Goal: Feedback & Contribution: Submit feedback/report problem

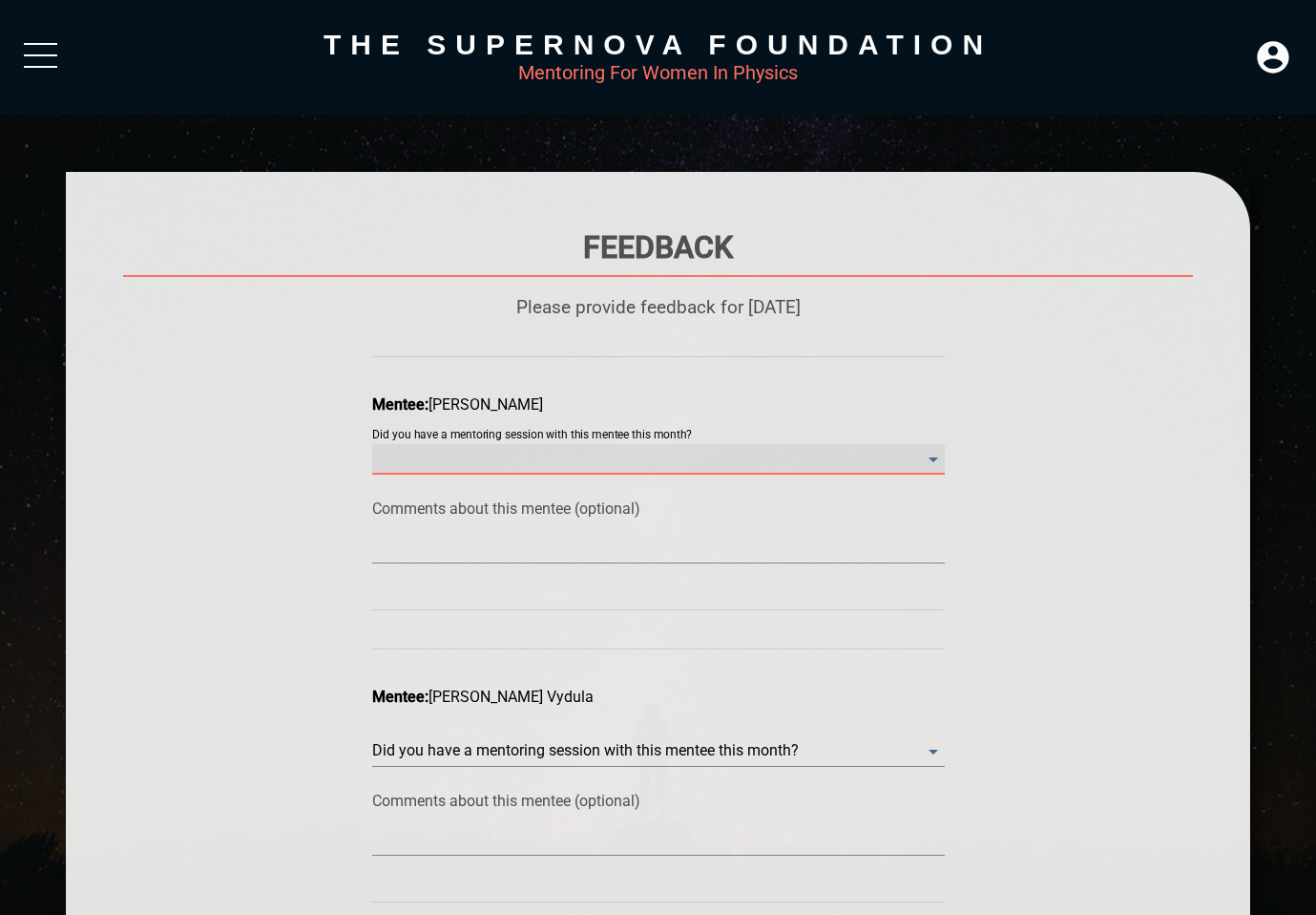
click at [758, 447] on month\? "​" at bounding box center [658, 458] width 573 height 31
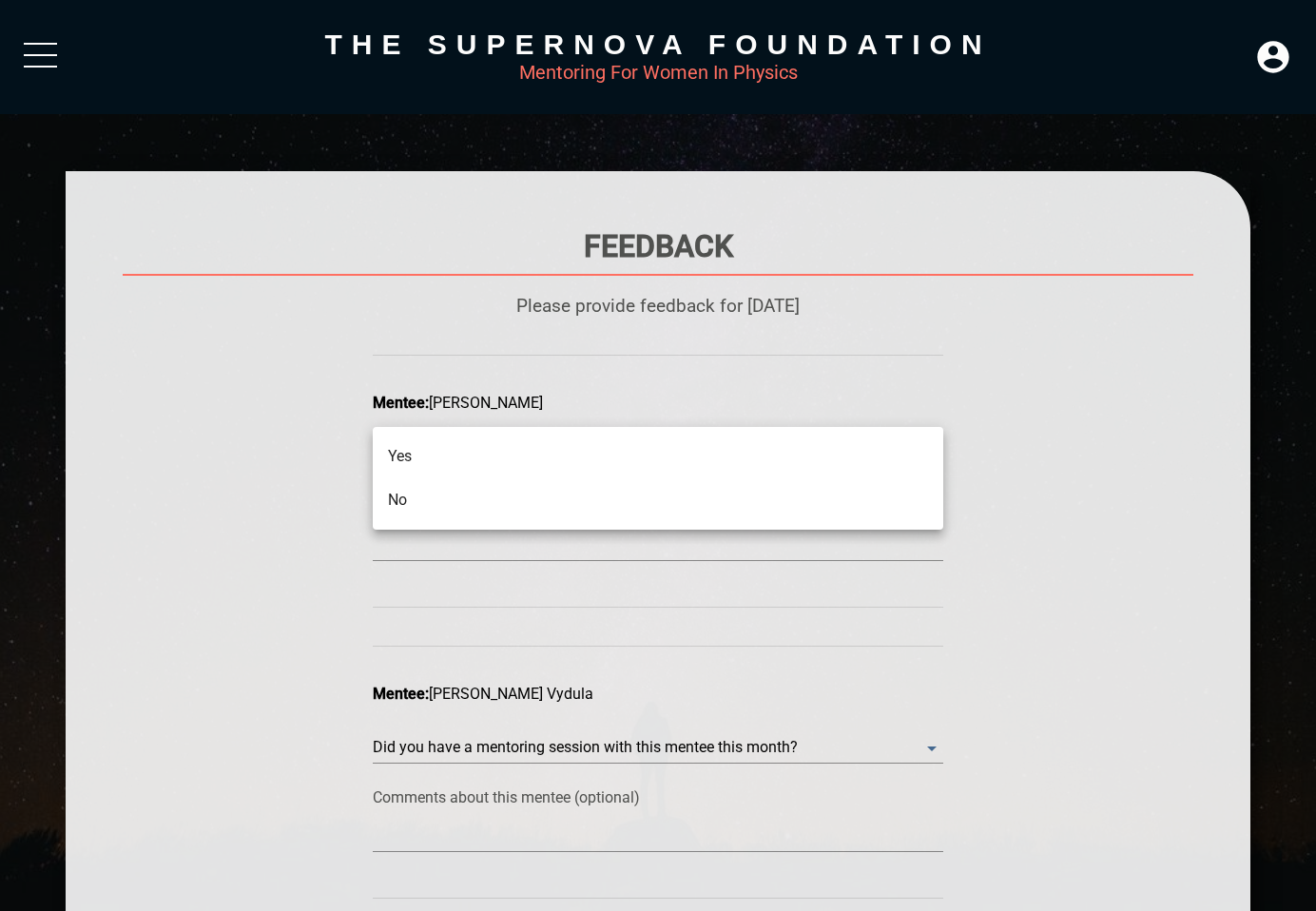
click at [734, 497] on li "No" at bounding box center [657, 500] width 571 height 44
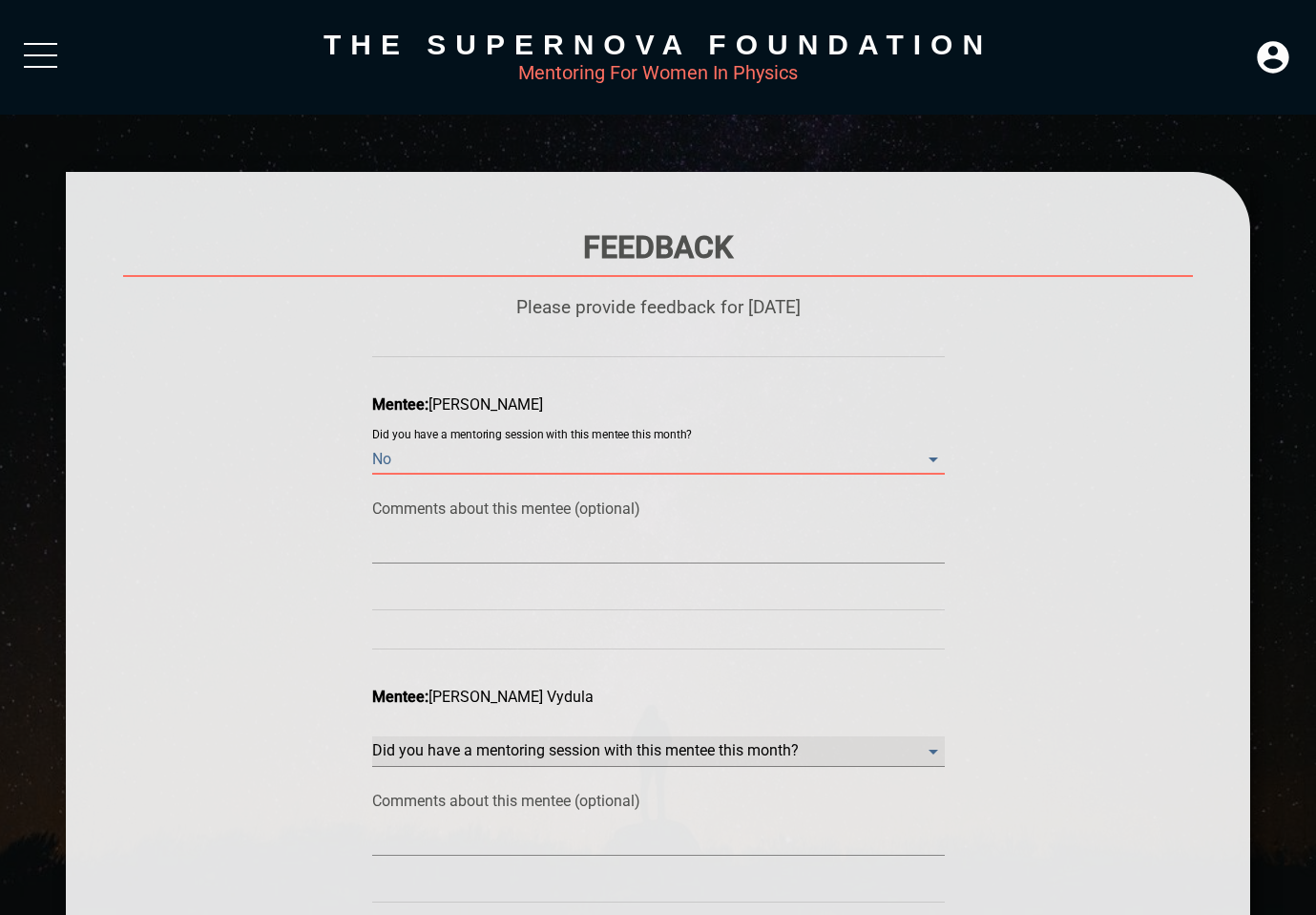
click at [705, 749] on month\? "​" at bounding box center [658, 751] width 573 height 31
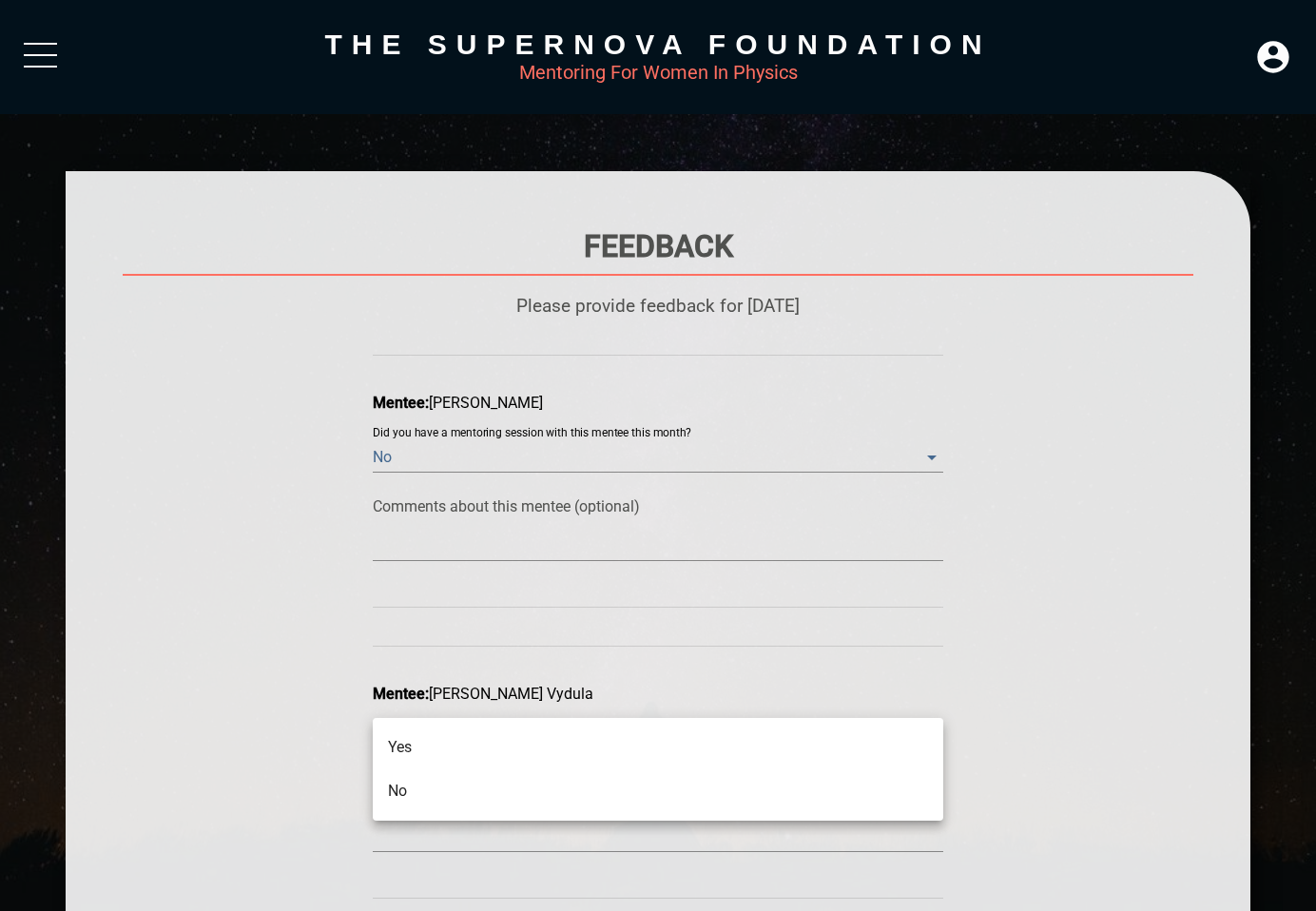
click at [693, 797] on li "No" at bounding box center [657, 791] width 571 height 44
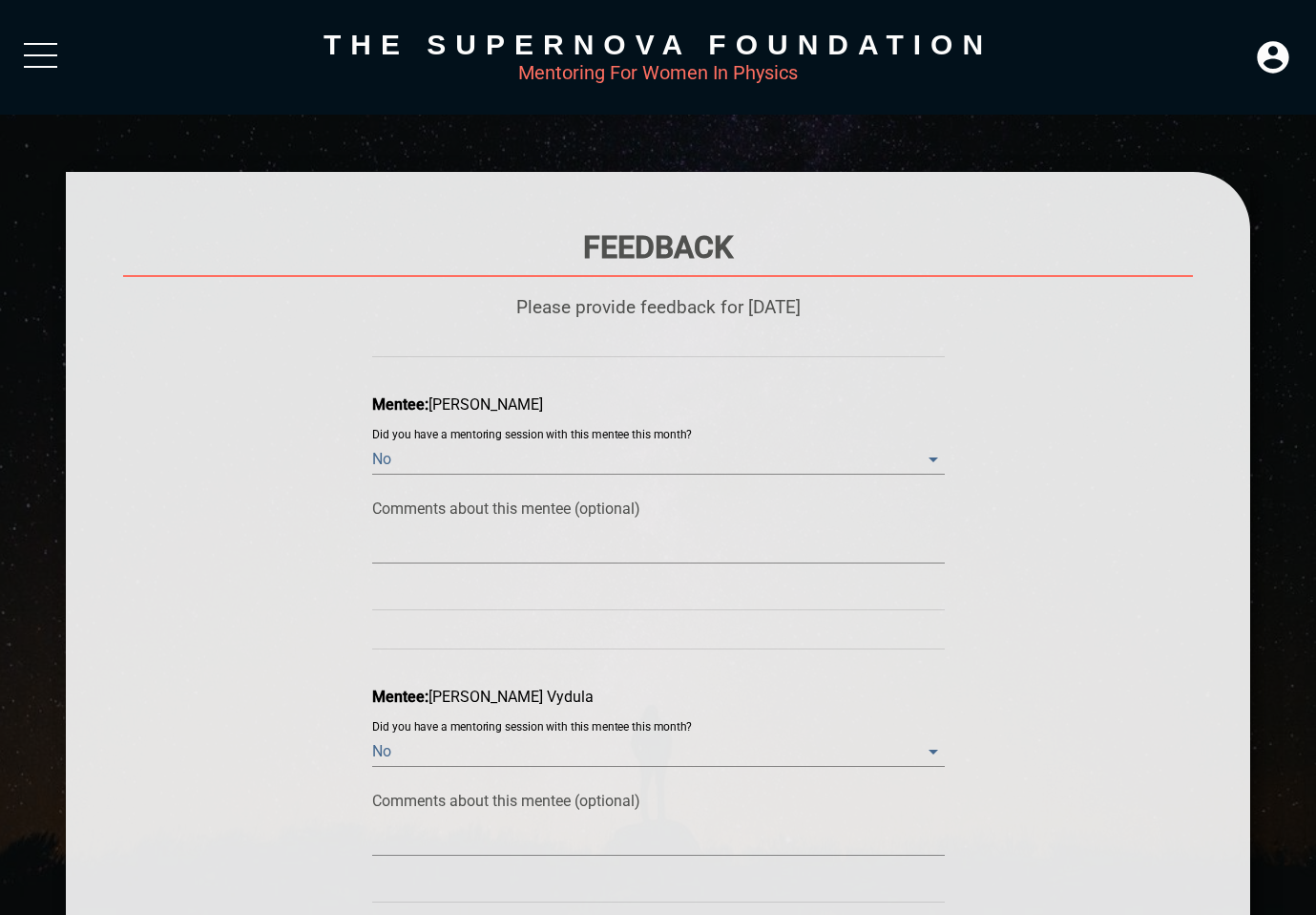
click at [1034, 747] on div "Feedback Please provide feedback for [DATE] [PERSON_NAME]: [PERSON_NAME] Did yo…" at bounding box center [658, 613] width 1070 height 768
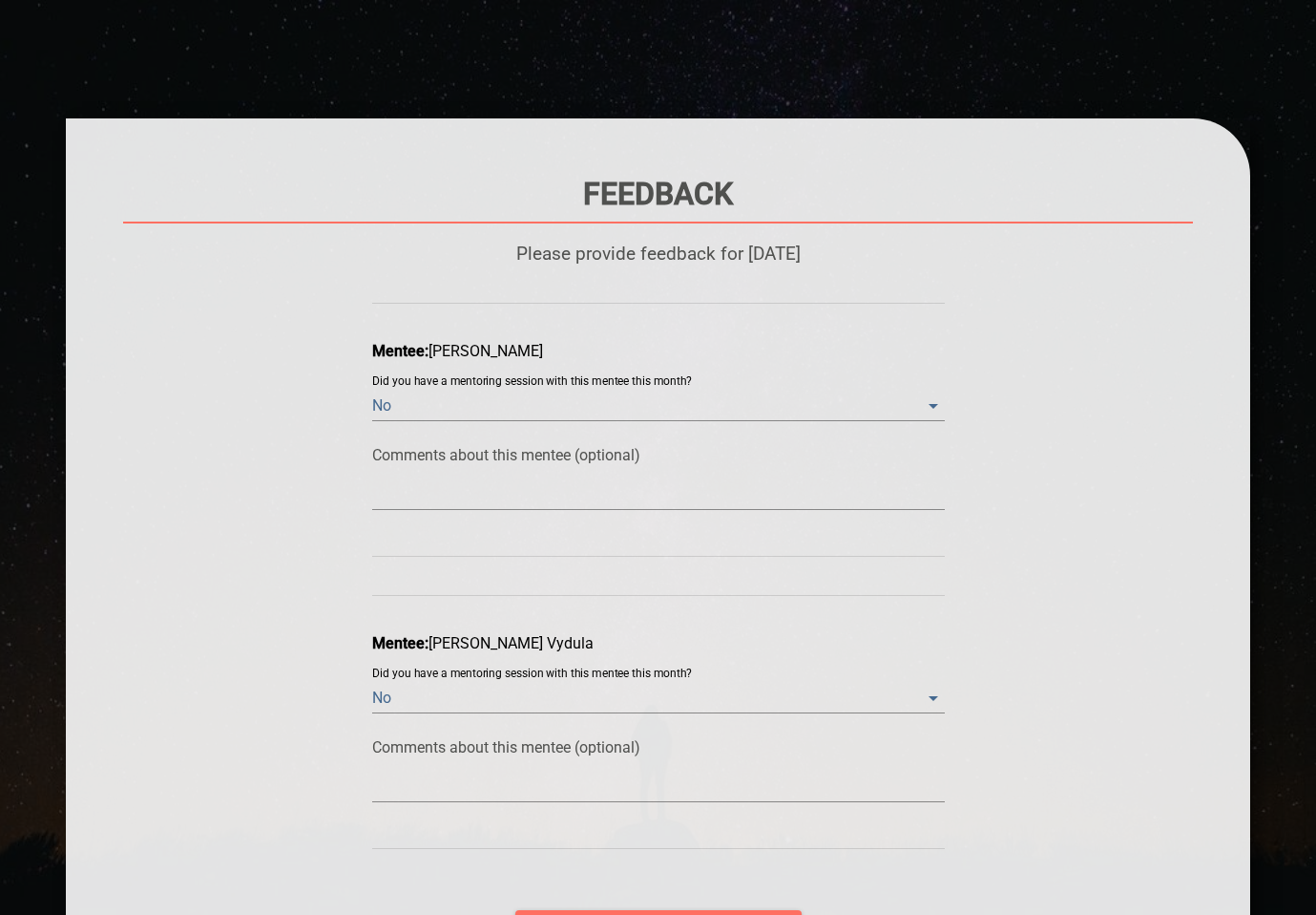
scroll to position [260, 0]
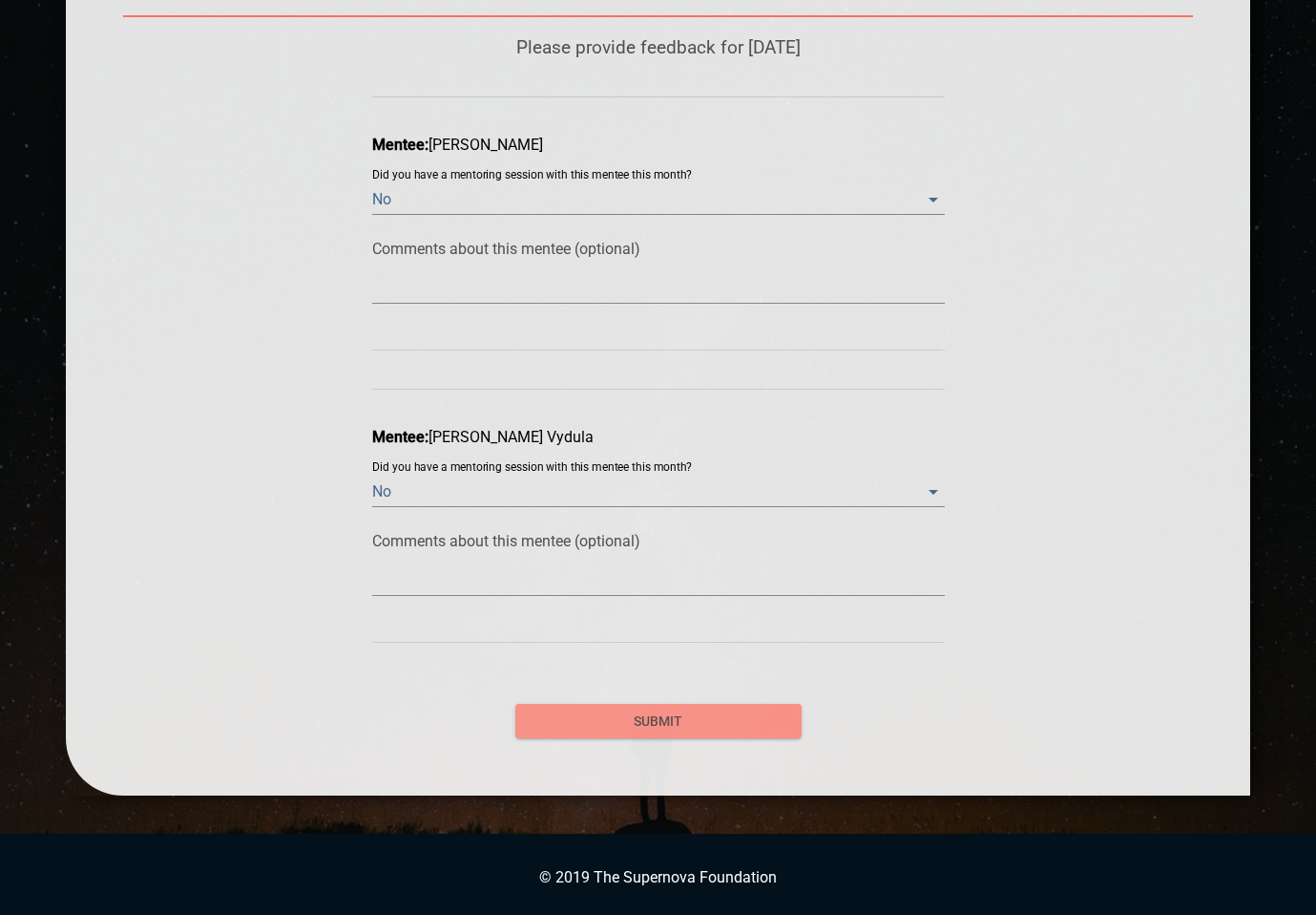
click at [660, 712] on span "submit" at bounding box center [658, 722] width 256 height 24
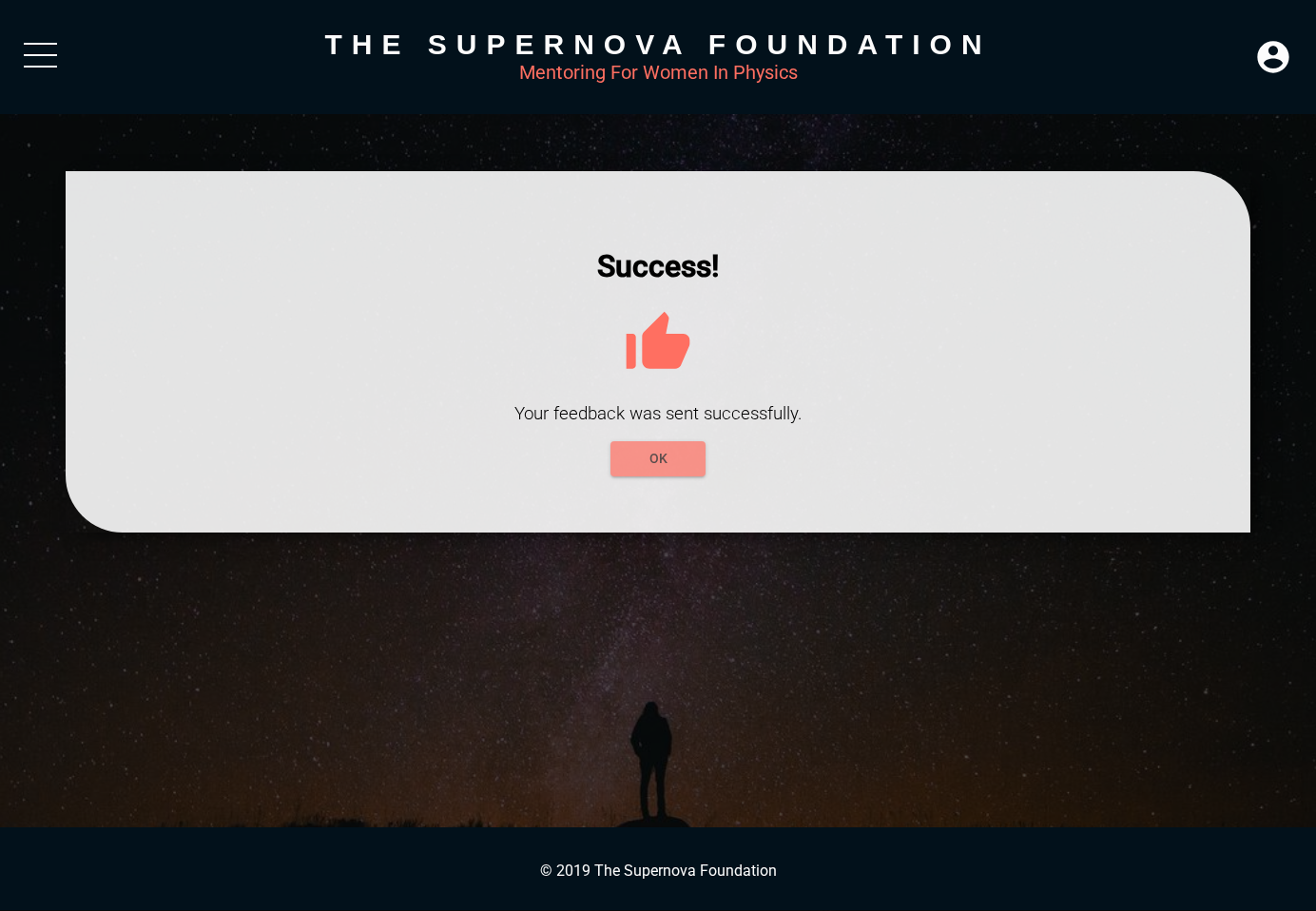
click at [653, 457] on span "OK" at bounding box center [657, 458] width 65 height 24
